Goal: Find specific page/section: Find specific page/section

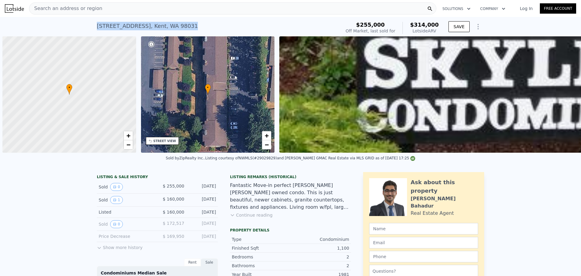
scroll to position [0, 2]
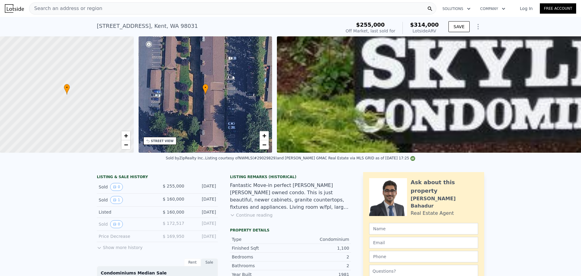
click at [147, 11] on div "Search an address or region" at bounding box center [232, 8] width 407 height 12
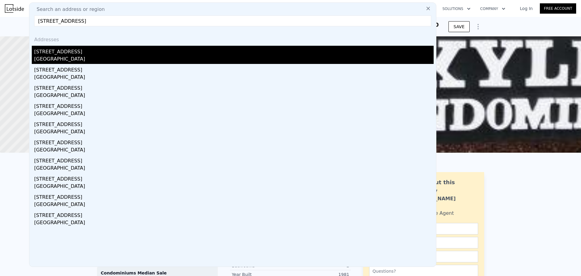
type input "[STREET_ADDRESS]"
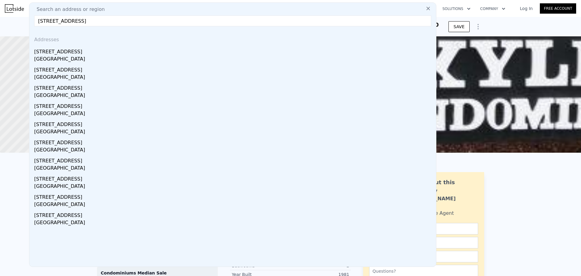
click at [125, 53] on div "[STREET_ADDRESS]" at bounding box center [233, 51] width 399 height 10
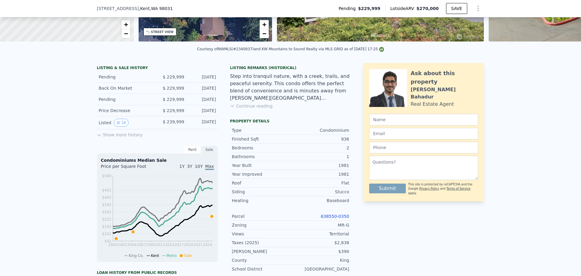
scroll to position [119, 0]
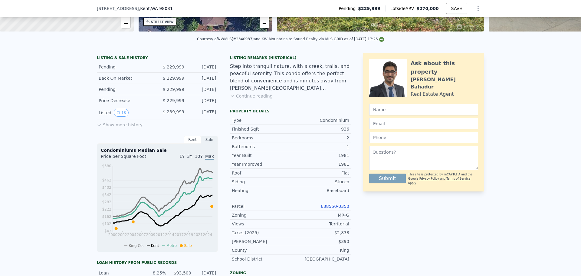
click at [331, 209] on link "638550-0350" at bounding box center [335, 206] width 28 height 5
drag, startPoint x: 345, startPoint y: 220, endPoint x: 362, endPoint y: 222, distance: 16.7
click at [345, 218] on div "MR-G" at bounding box center [320, 215] width 59 height 6
click at [349, 221] on div "LISTING & SALE HISTORY Pending $ 229,999 [DATE] Back On Market $ 229,999 [DATE]…" at bounding box center [290, 220] width 387 height 334
copy div "MR-G"
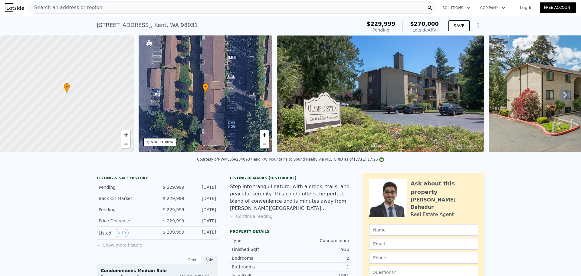
scroll to position [0, 0]
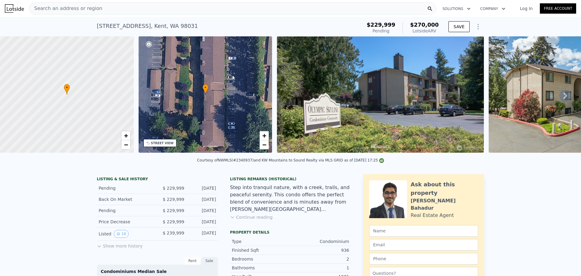
click at [151, 9] on div "Search an address or region" at bounding box center [232, 8] width 407 height 12
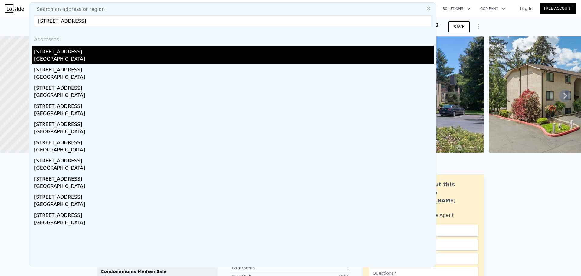
type input "[STREET_ADDRESS]"
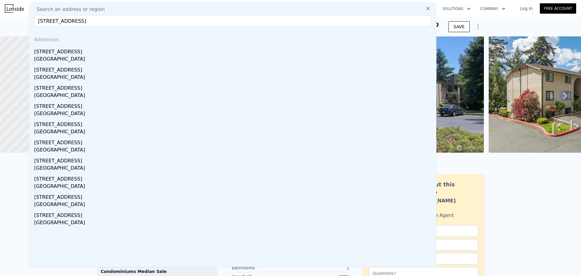
click at [140, 52] on div "[STREET_ADDRESS]" at bounding box center [233, 51] width 399 height 10
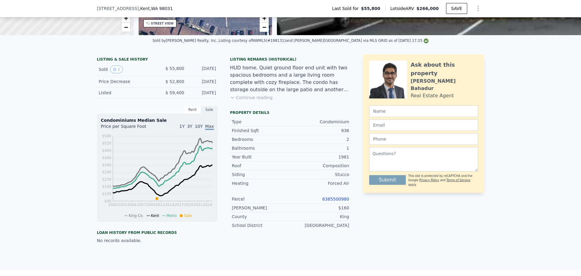
scroll to position [149, 0]
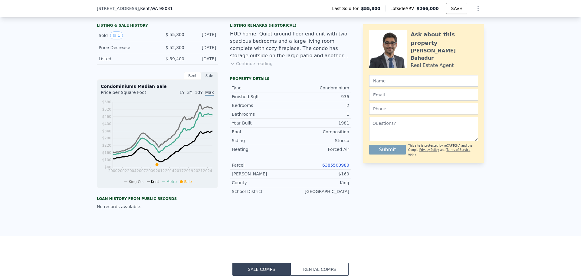
click at [333, 166] on div "Parcel 6385500980" at bounding box center [290, 165] width 121 height 9
click at [334, 167] on link "6385500980" at bounding box center [335, 165] width 27 height 5
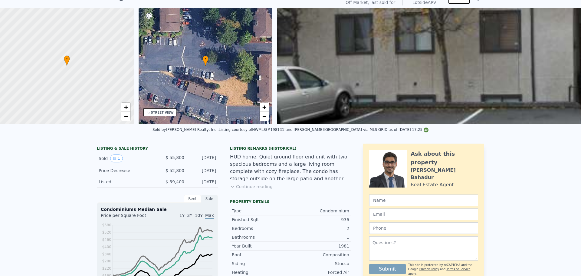
scroll to position [0, 0]
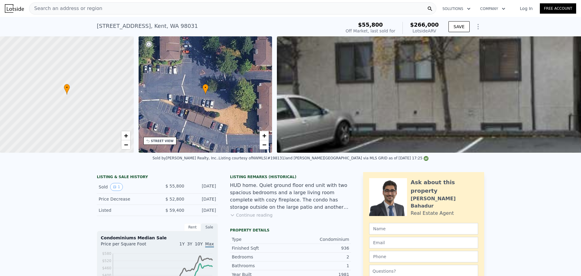
click at [160, 16] on nav "Search an address or region Solutions Company Open main menu Log In Free Account" at bounding box center [290, 8] width 581 height 17
click at [159, 12] on div "Search an address or region" at bounding box center [232, 8] width 407 height 12
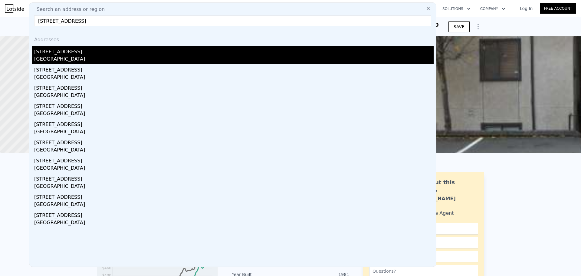
type input "[STREET_ADDRESS]"
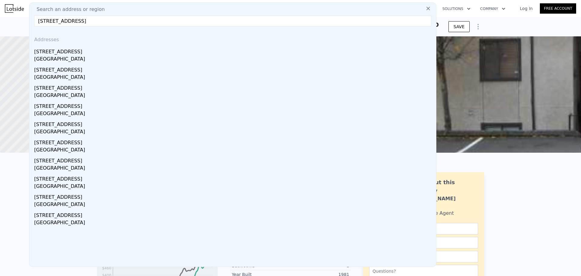
click at [101, 50] on div "[STREET_ADDRESS]" at bounding box center [233, 51] width 399 height 10
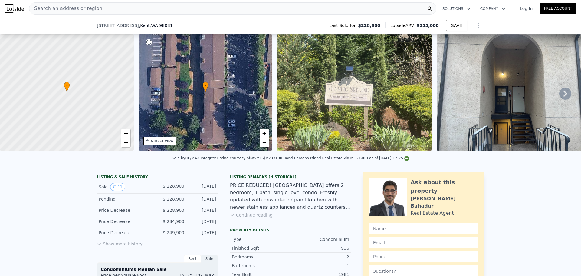
scroll to position [149, 0]
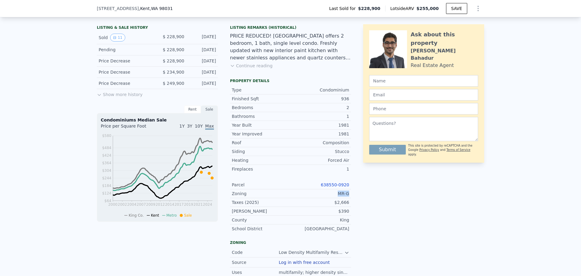
drag, startPoint x: 339, startPoint y: 197, endPoint x: 334, endPoint y: 197, distance: 5.1
click at [334, 197] on div "Zoning MR-G" at bounding box center [290, 193] width 121 height 9
copy div "MR-G"
